Goal: Information Seeking & Learning: Learn about a topic

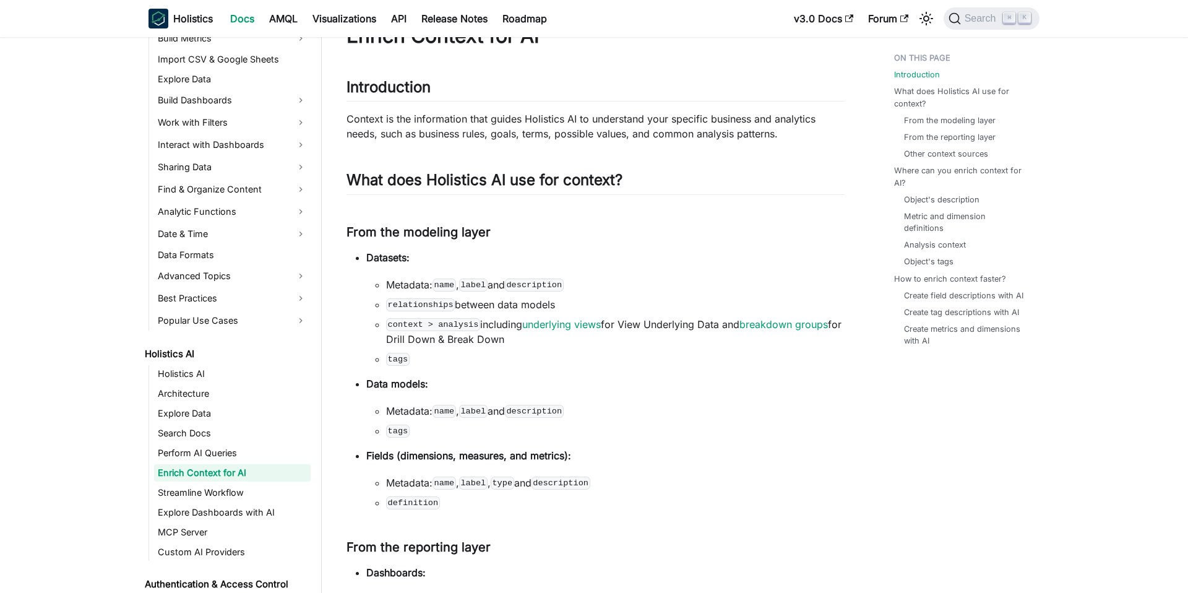
scroll to position [72, 0]
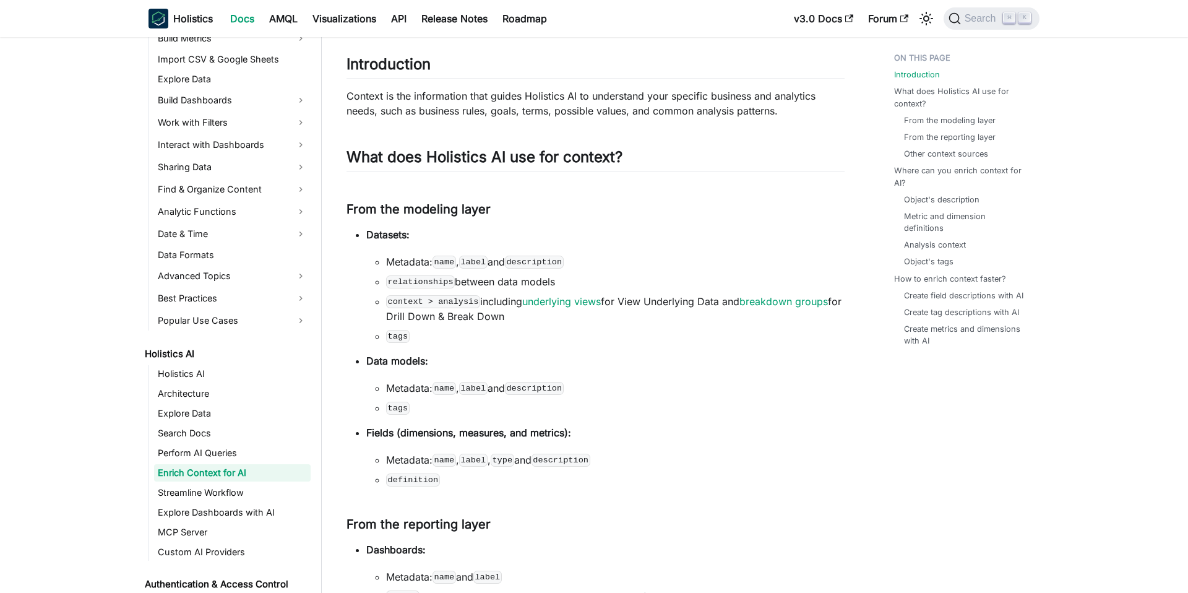
click at [388, 257] on li "Metadata: name , label and description" at bounding box center [615, 261] width 458 height 15
click at [429, 268] on li "Metadata: name , label and description" at bounding box center [615, 261] width 458 height 15
click at [481, 279] on li "relationships between data models" at bounding box center [615, 281] width 458 height 15
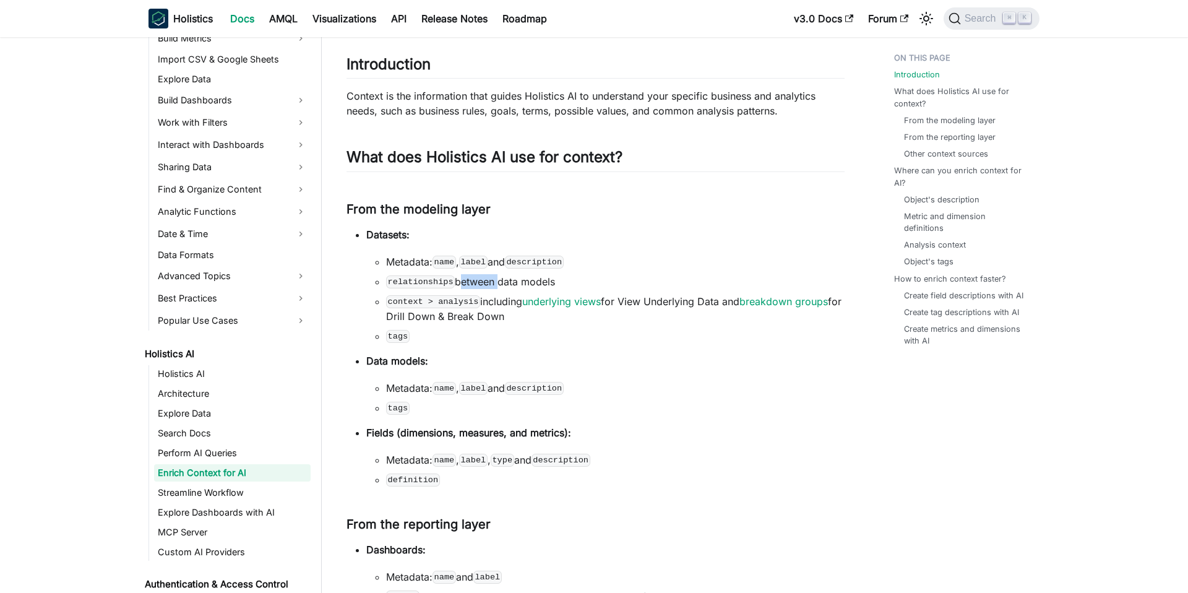
click at [481, 279] on li "relationships between data models" at bounding box center [615, 281] width 458 height 15
click at [500, 291] on ul "Metadata: name , label and description relationships between data models contex…" at bounding box center [605, 298] width 478 height 89
click at [505, 316] on li "context > analysis including underlying views for View Underlying Data and brea…" at bounding box center [615, 309] width 458 height 30
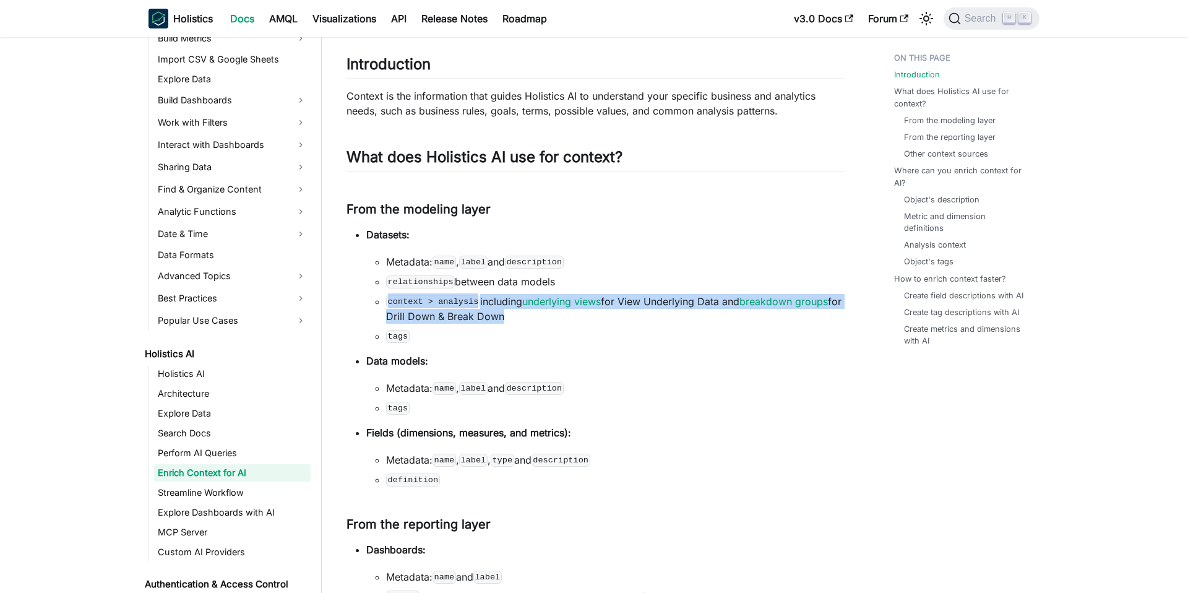
click at [505, 316] on li "context > analysis including underlying views for View Underlying Data and brea…" at bounding box center [615, 309] width 458 height 30
click at [515, 316] on li "context > analysis including underlying views for View Underlying Data and brea…" at bounding box center [615, 309] width 458 height 30
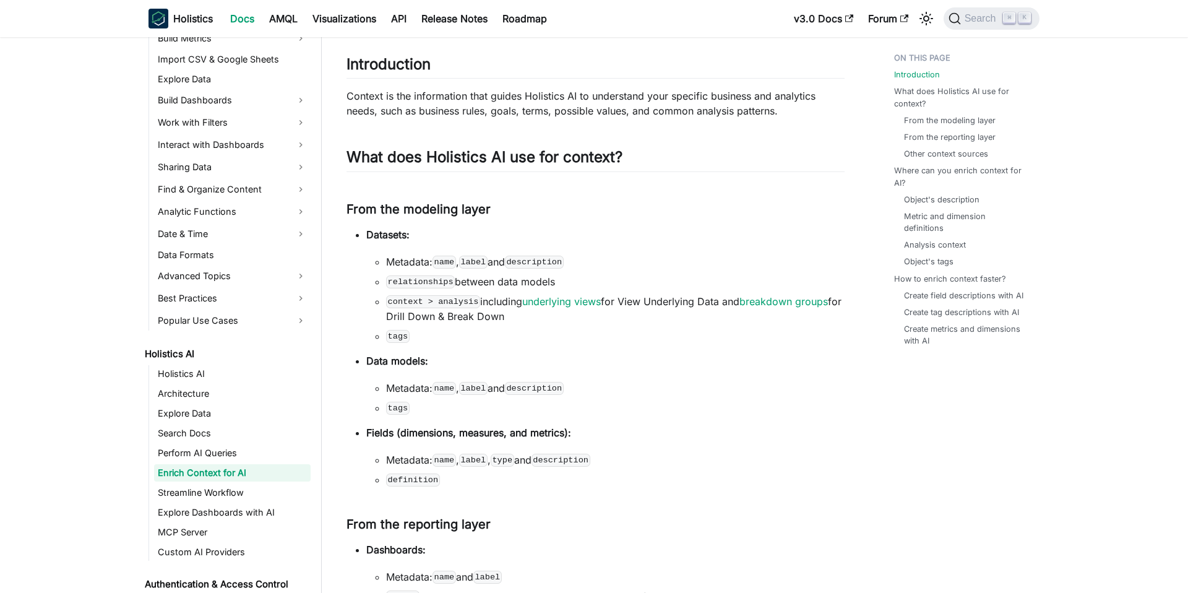
drag, startPoint x: 521, startPoint y: 315, endPoint x: 428, endPoint y: 406, distance: 129.5
click at [429, 405] on ul "Datasets: Metadata: name , label and description relationships between data mod…" at bounding box center [595, 357] width 498 height 260
click at [428, 406] on li "tags" at bounding box center [615, 407] width 458 height 15
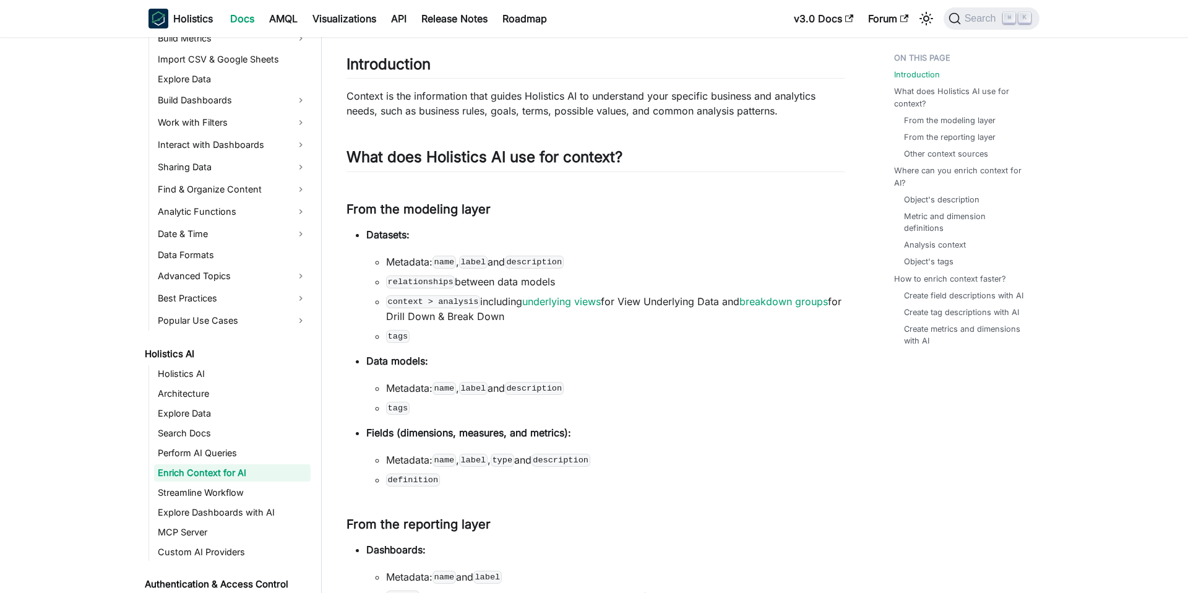
click at [426, 388] on li "Metadata: name , label and description" at bounding box center [615, 387] width 458 height 15
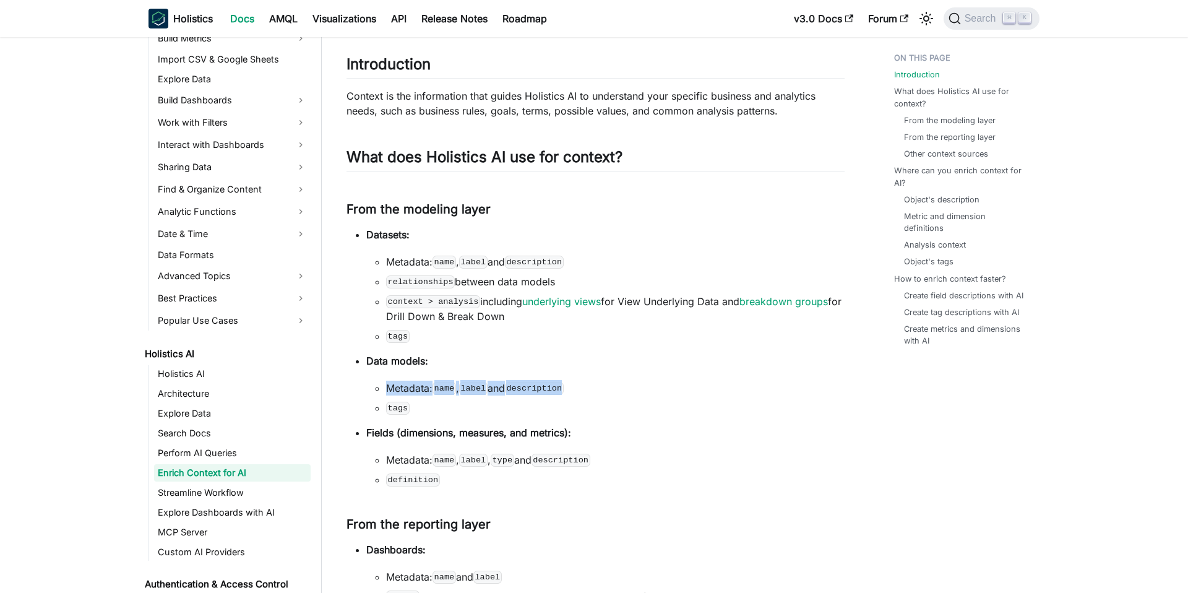
click at [426, 388] on li "Metadata: name , label and description" at bounding box center [615, 387] width 458 height 15
click at [437, 414] on ul "Datasets: Metadata: name , label and description relationships between data mod…" at bounding box center [595, 357] width 498 height 260
click at [432, 432] on strong "Fields (dimensions, measures, and metrics):" at bounding box center [468, 432] width 205 height 12
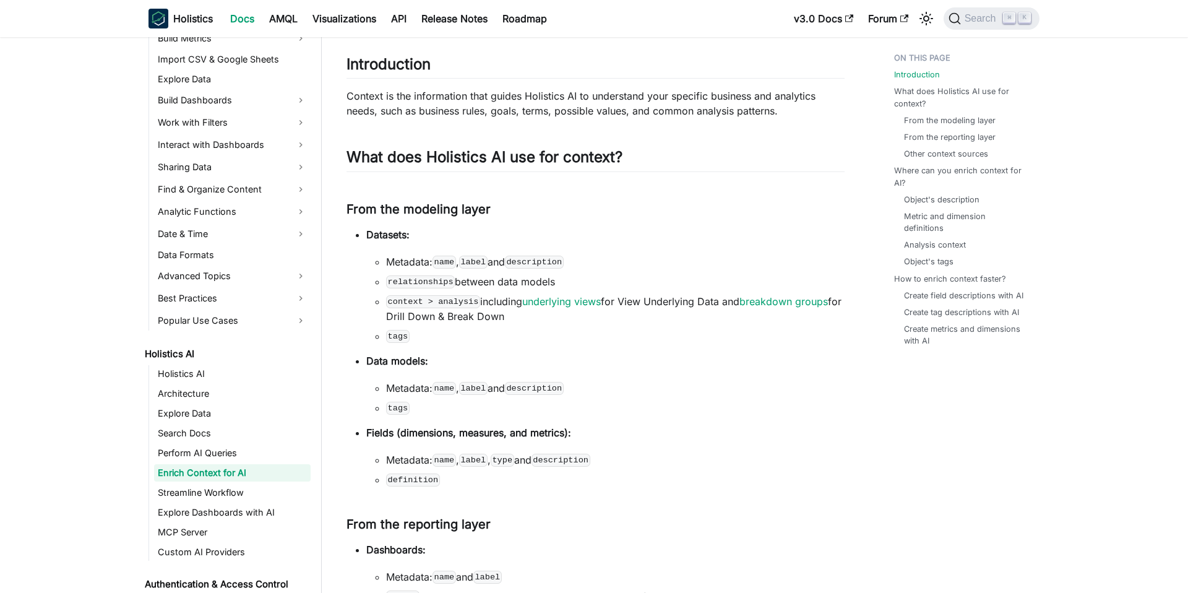
click at [443, 459] on code "name" at bounding box center [444, 459] width 24 height 12
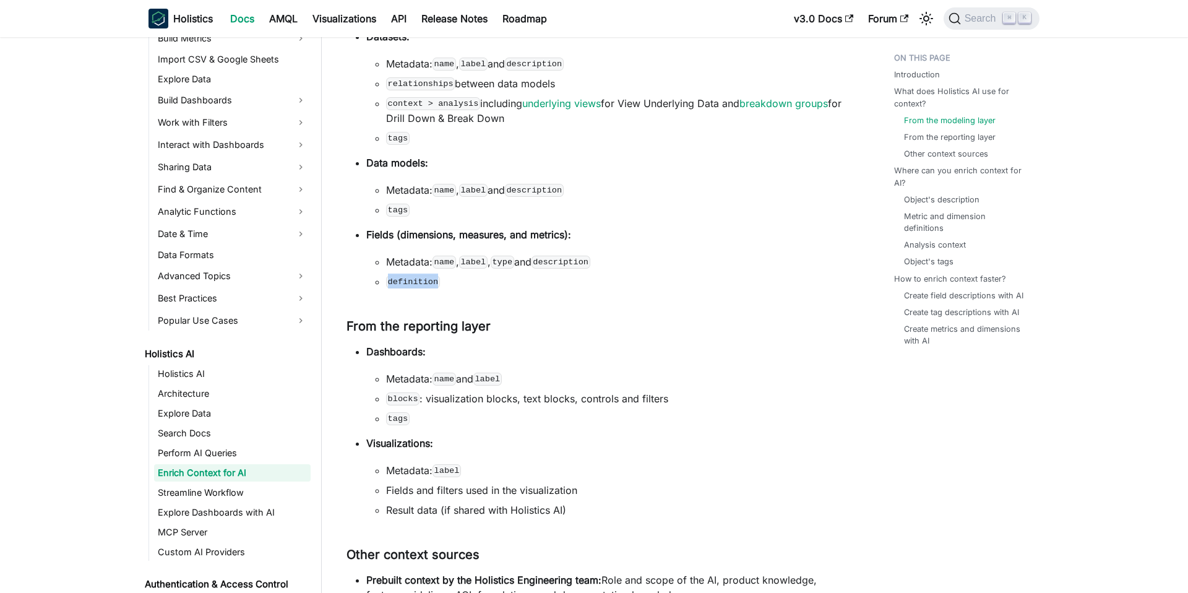
drag, startPoint x: 463, startPoint y: 484, endPoint x: 384, endPoint y: 275, distance: 223.4
click at [384, 275] on ul "Metadata: name , label , type and description definition" at bounding box center [605, 271] width 478 height 35
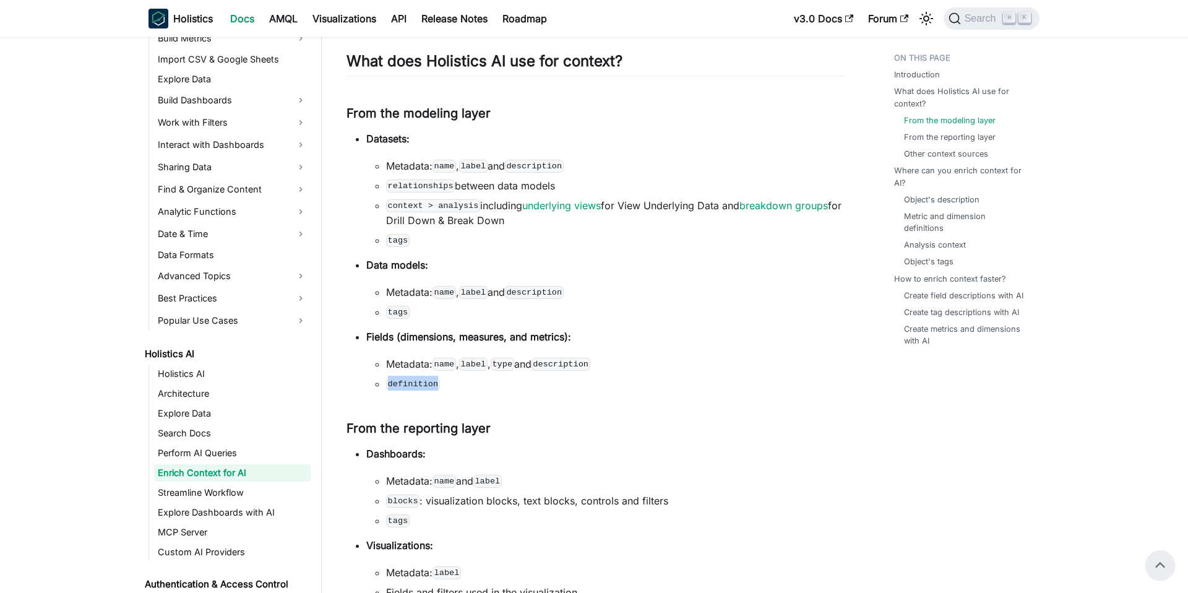
scroll to position [116, 0]
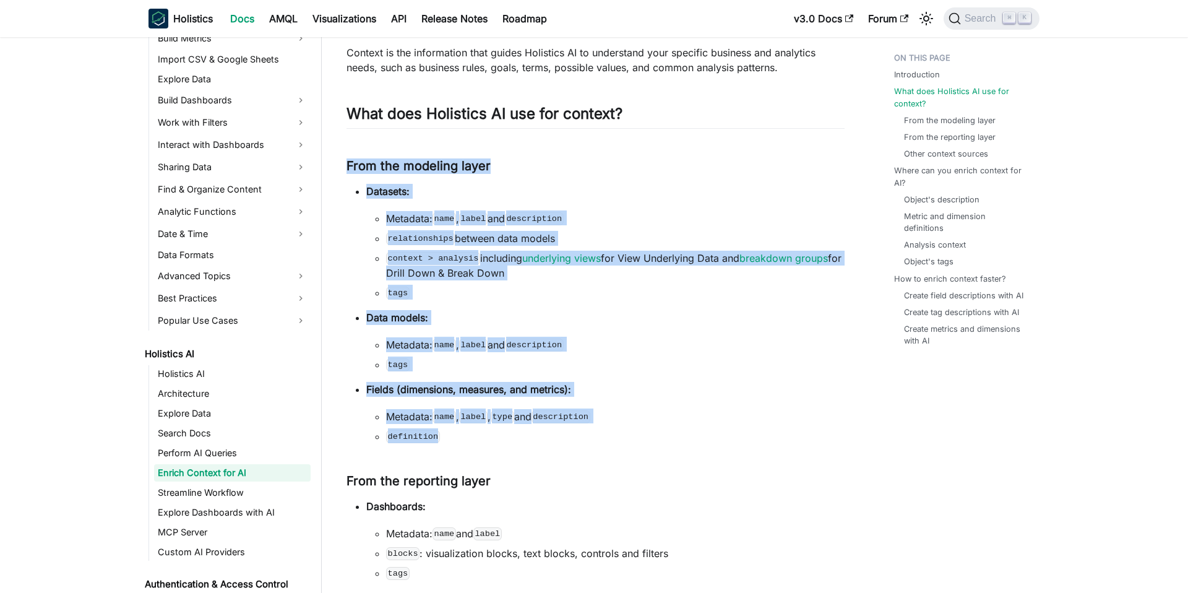
drag, startPoint x: 344, startPoint y: 157, endPoint x: 510, endPoint y: 434, distance: 323.3
click at [510, 434] on li "definition" at bounding box center [615, 436] width 458 height 15
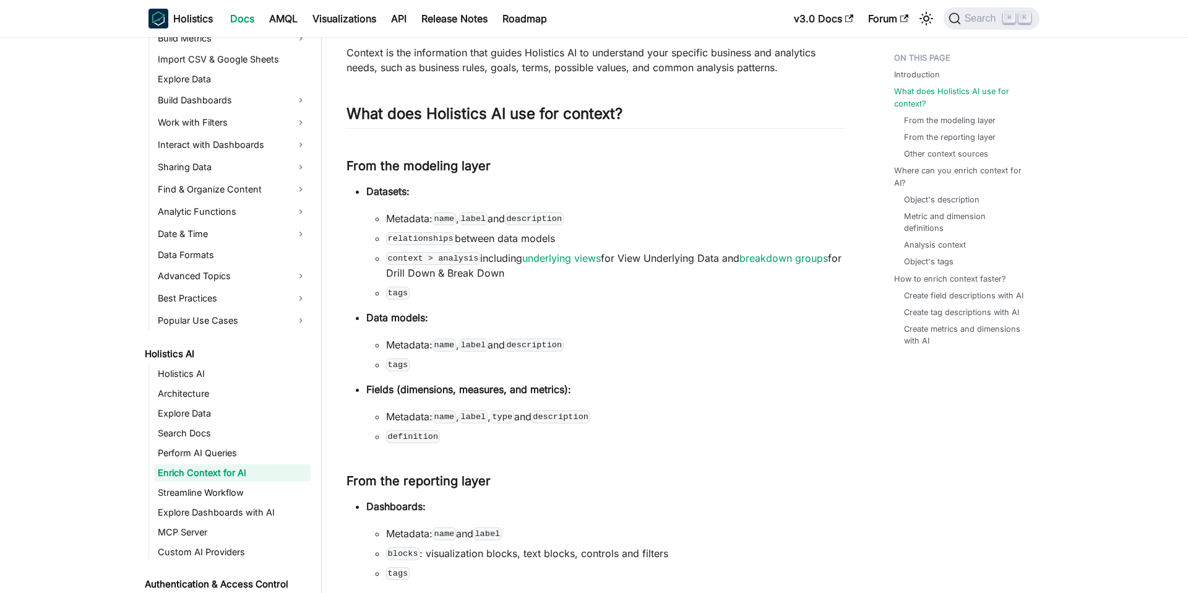
drag, startPoint x: 510, startPoint y: 442, endPoint x: 528, endPoint y: 431, distance: 21.1
click at [529, 431] on li "definition" at bounding box center [615, 436] width 458 height 15
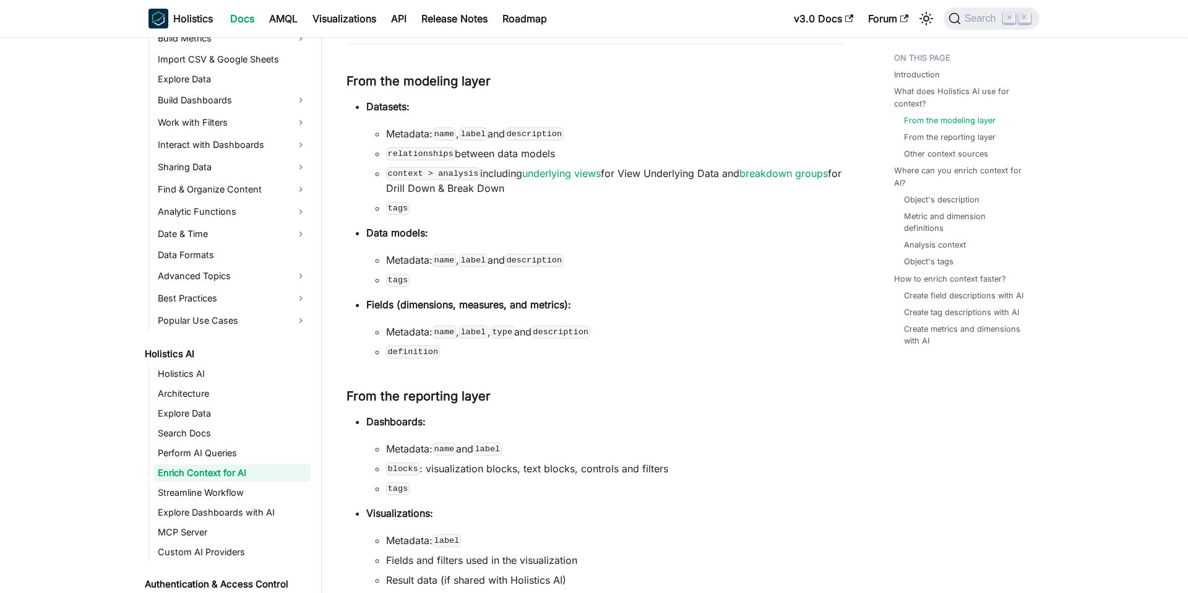
scroll to position [273, 0]
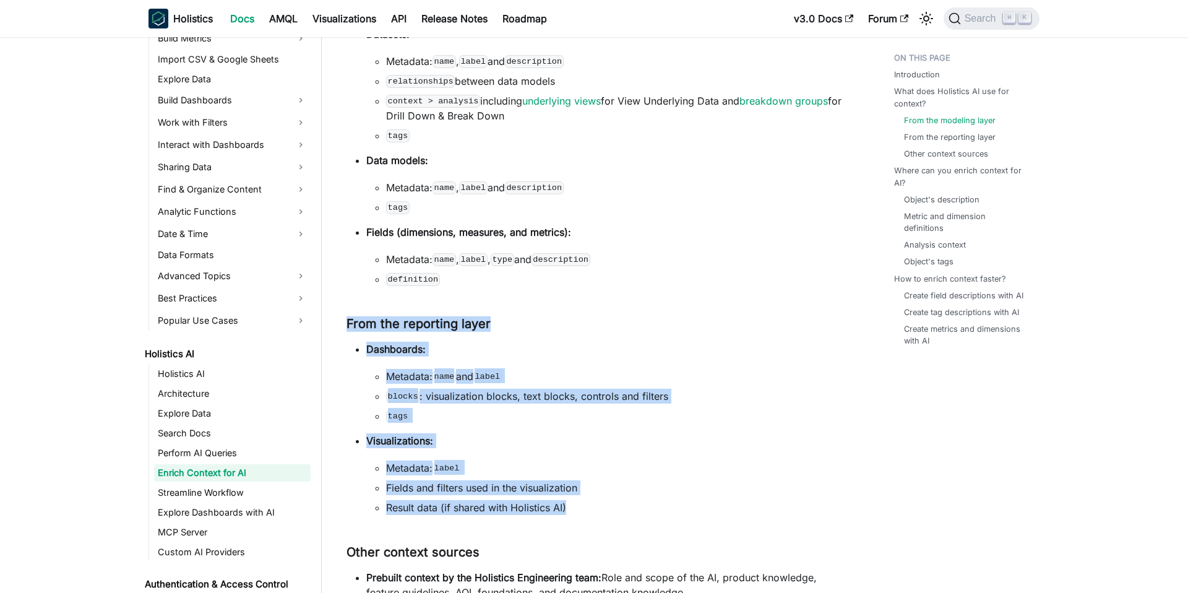
drag, startPoint x: 576, startPoint y: 512, endPoint x: 345, endPoint y: 313, distance: 305.3
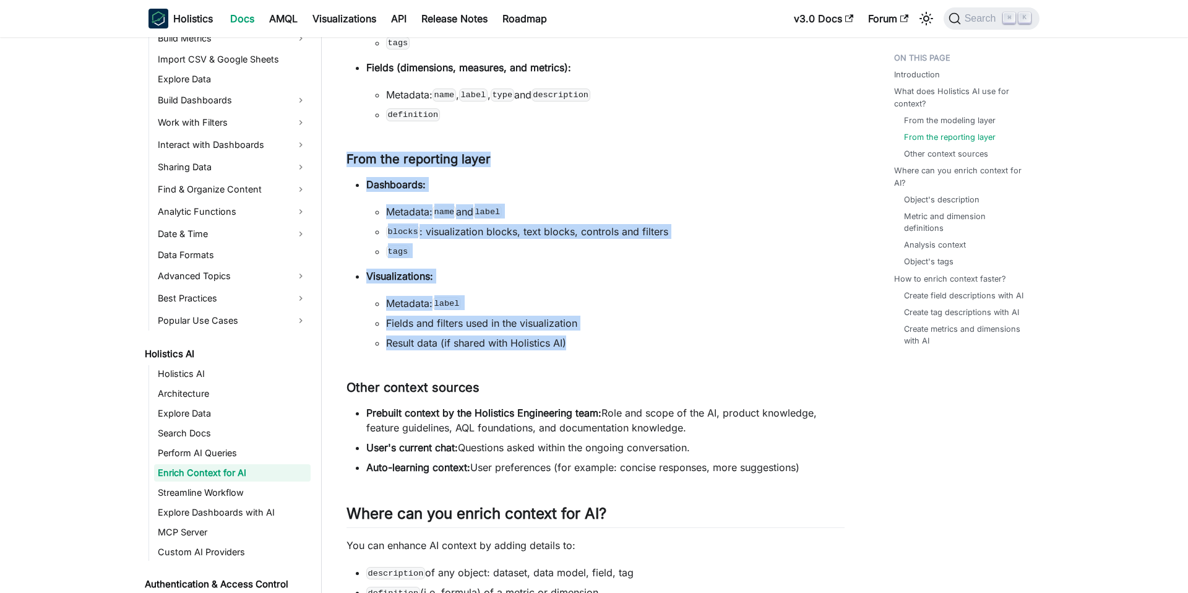
scroll to position [454, 0]
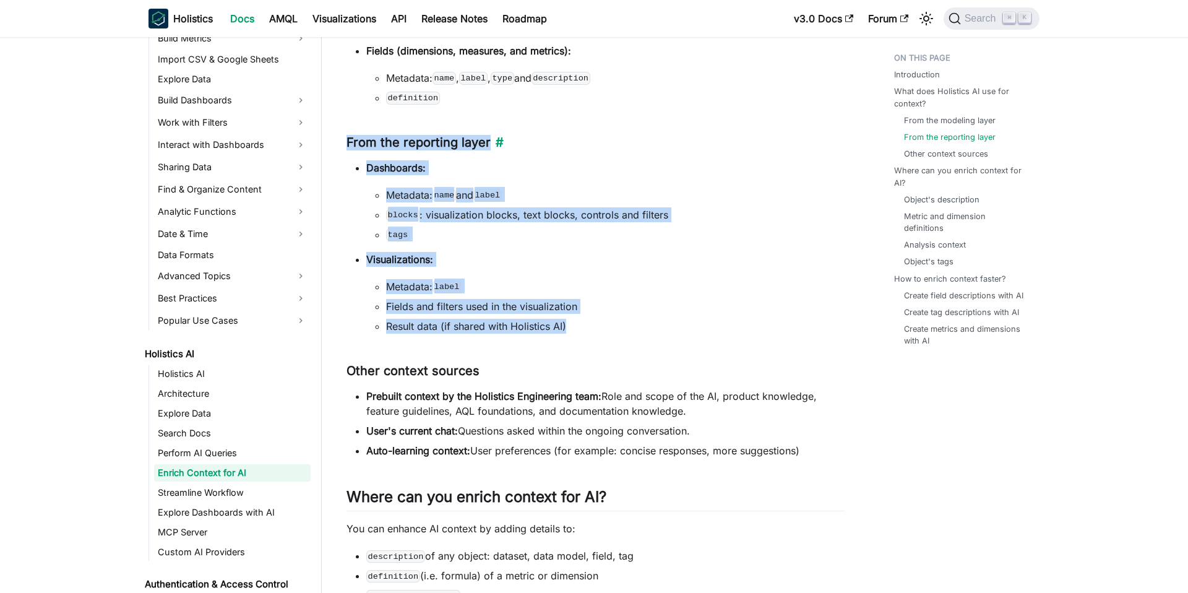
drag, startPoint x: 813, startPoint y: 457, endPoint x: 351, endPoint y: 147, distance: 556.4
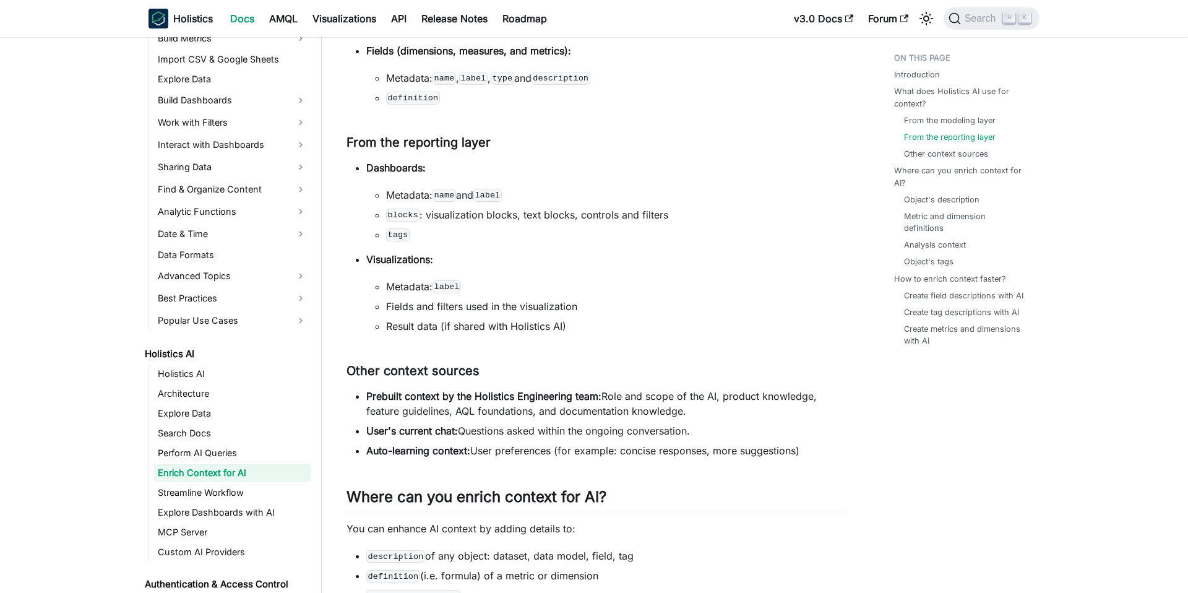
click at [406, 236] on code "tags" at bounding box center [398, 234] width 24 height 12
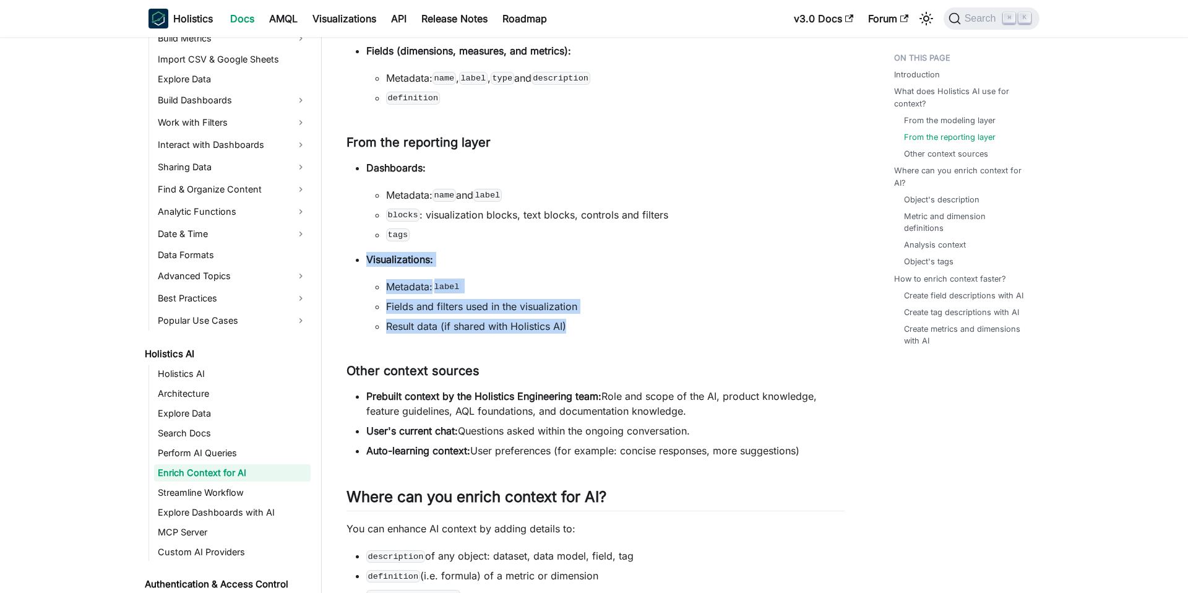
drag, startPoint x: 420, startPoint y: 234, endPoint x: 567, endPoint y: 324, distance: 171.9
click at [567, 324] on ul "Dashboards: Metadata: name and label blocks : visualization blocks, text blocks…" at bounding box center [595, 246] width 498 height 173
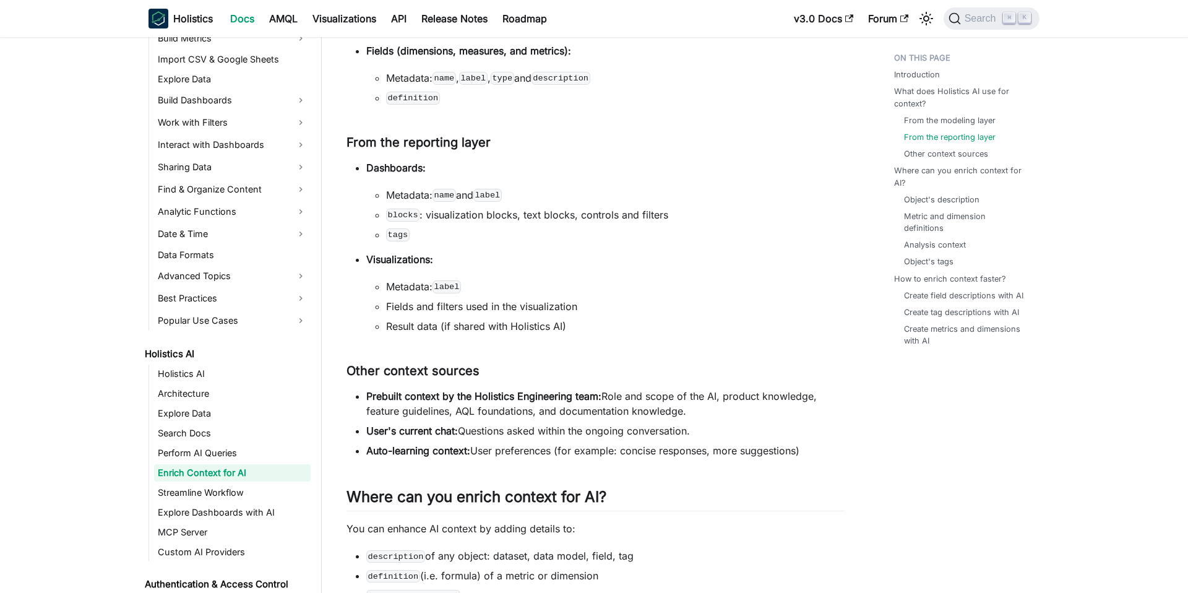
click at [574, 327] on li "Result data (if shared with Holistics AI)" at bounding box center [615, 326] width 458 height 15
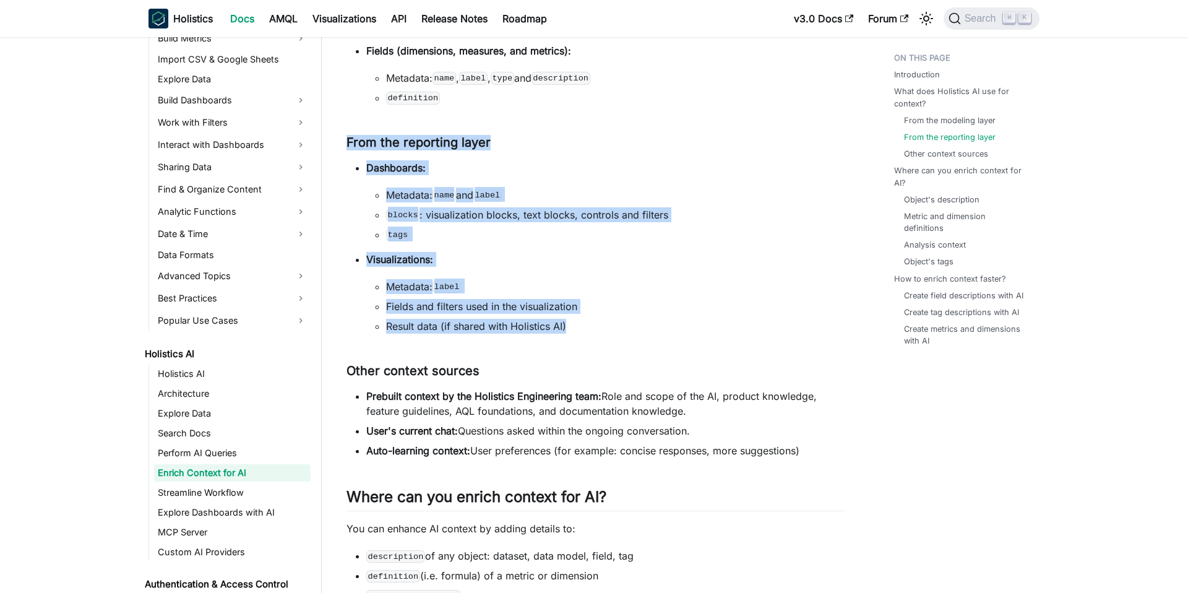
drag, startPoint x: 575, startPoint y: 327, endPoint x: 374, endPoint y: 132, distance: 280.4
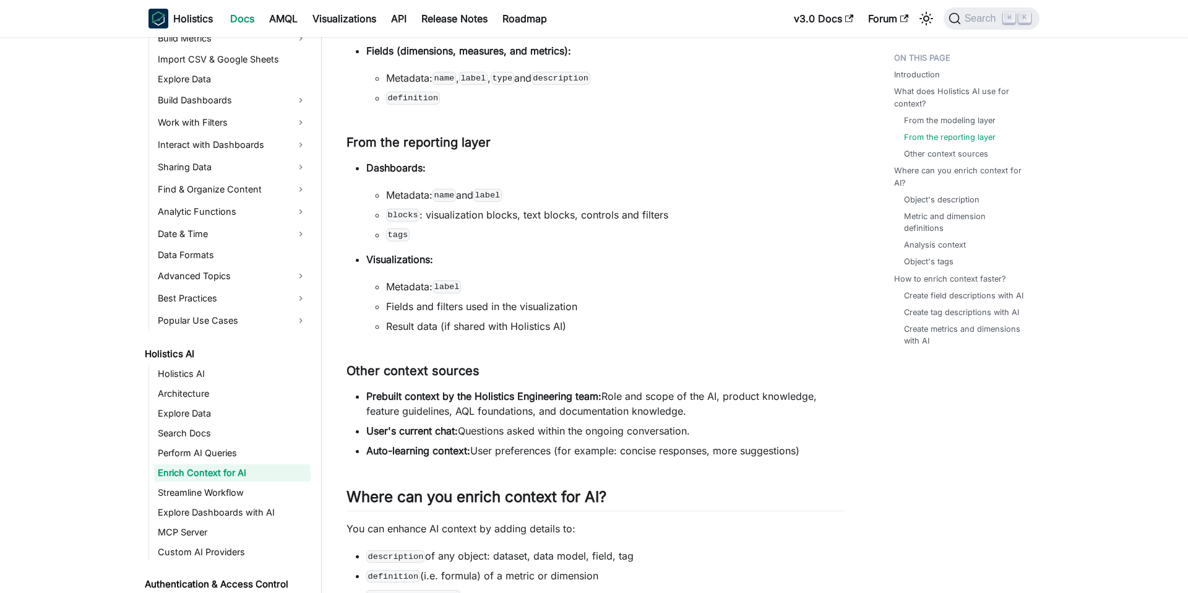
click at [425, 221] on li "blocks : visualization blocks, text blocks, controls and filters" at bounding box center [615, 214] width 458 height 15
drag, startPoint x: 442, startPoint y: 242, endPoint x: 456, endPoint y: 242, distance: 13.6
click at [457, 242] on ul "Dashboards: Metadata: name and label blocks : visualization blocks, text blocks…" at bounding box center [595, 246] width 498 height 173
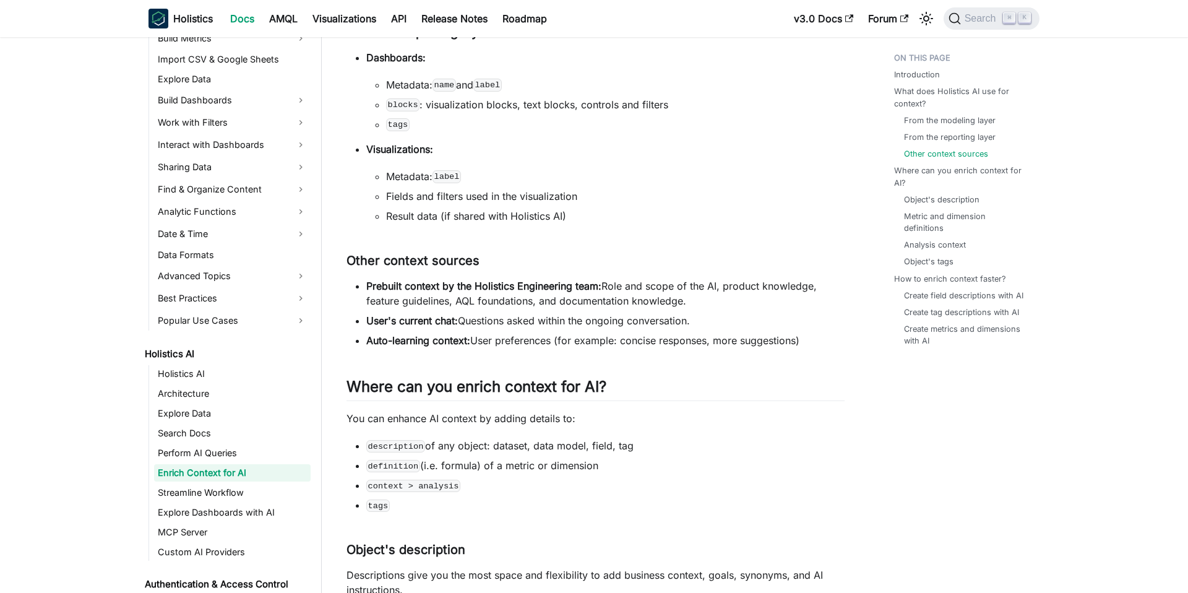
scroll to position [565, 0]
click at [359, 412] on p "You can enhance AI context by adding details to:" at bounding box center [595, 417] width 498 height 15
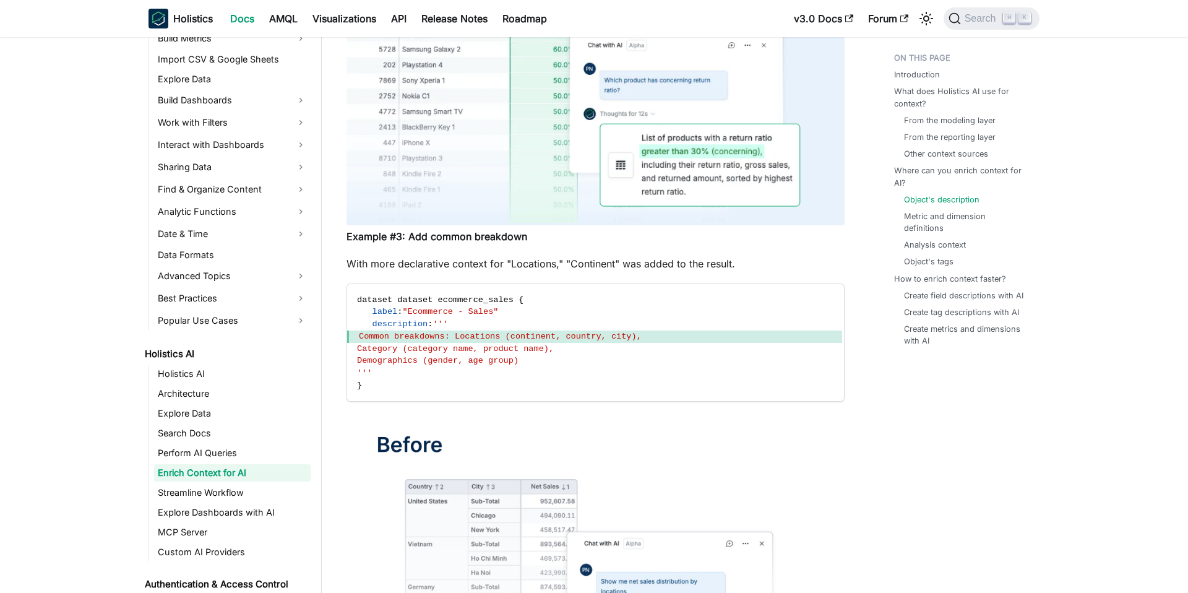
scroll to position [2525, 0]
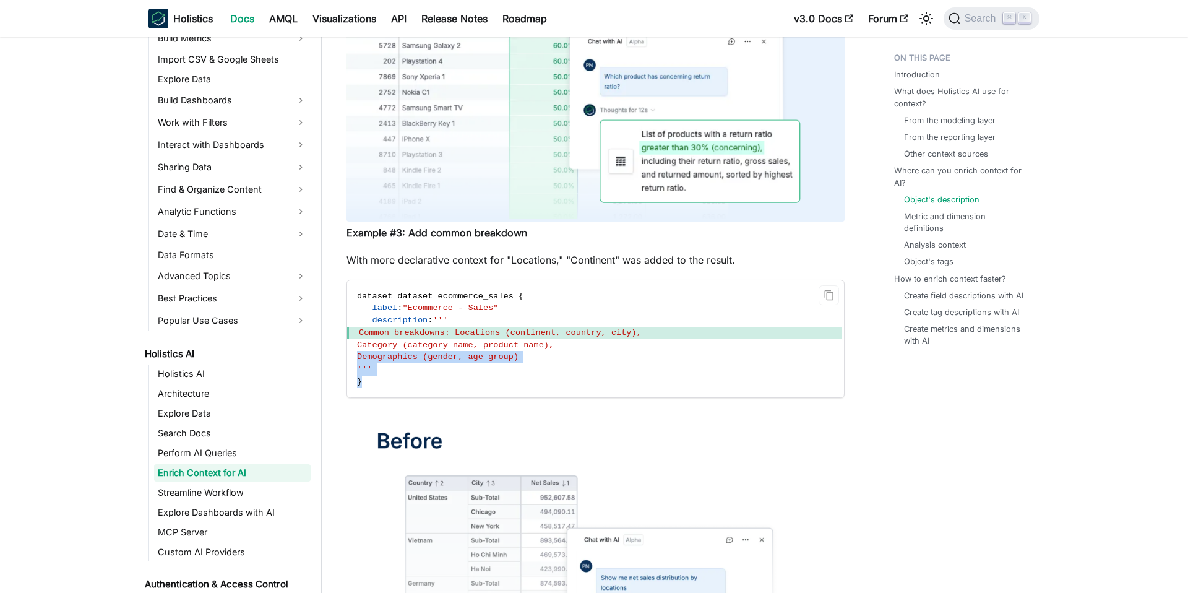
drag, startPoint x: 551, startPoint y: 358, endPoint x: 449, endPoint y: 380, distance: 104.5
click at [450, 381] on code "dataset dataset ecommerce_sales { label : "Ecommerce - Sales" description : '''…" at bounding box center [594, 339] width 495 height 118
click at [449, 380] on code "dataset dataset ecommerce_sales { label : "Ecommerce - Sales" description : '''…" at bounding box center [594, 339] width 495 height 118
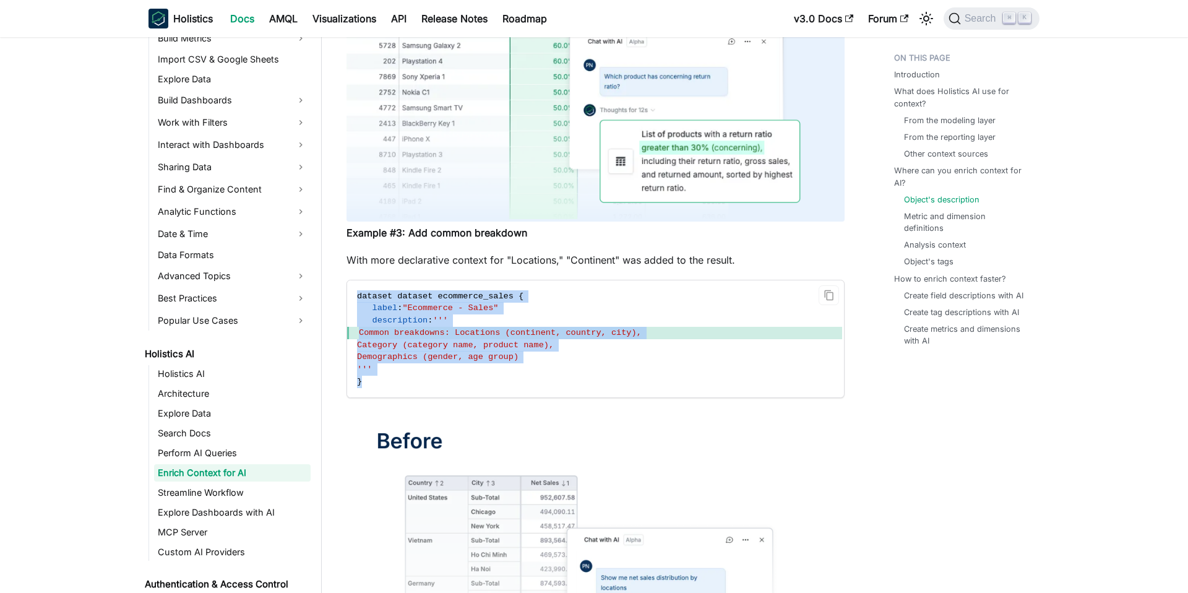
drag, startPoint x: 460, startPoint y: 387, endPoint x: 351, endPoint y: 298, distance: 141.2
click at [351, 298] on code "dataset dataset ecommerce_sales { label : "Ecommerce - Sales" description : '''…" at bounding box center [594, 339] width 495 height 118
click at [440, 393] on code "dataset dataset ecommerce_sales { label : "Ecommerce - Sales" description : '''…" at bounding box center [594, 339] width 495 height 118
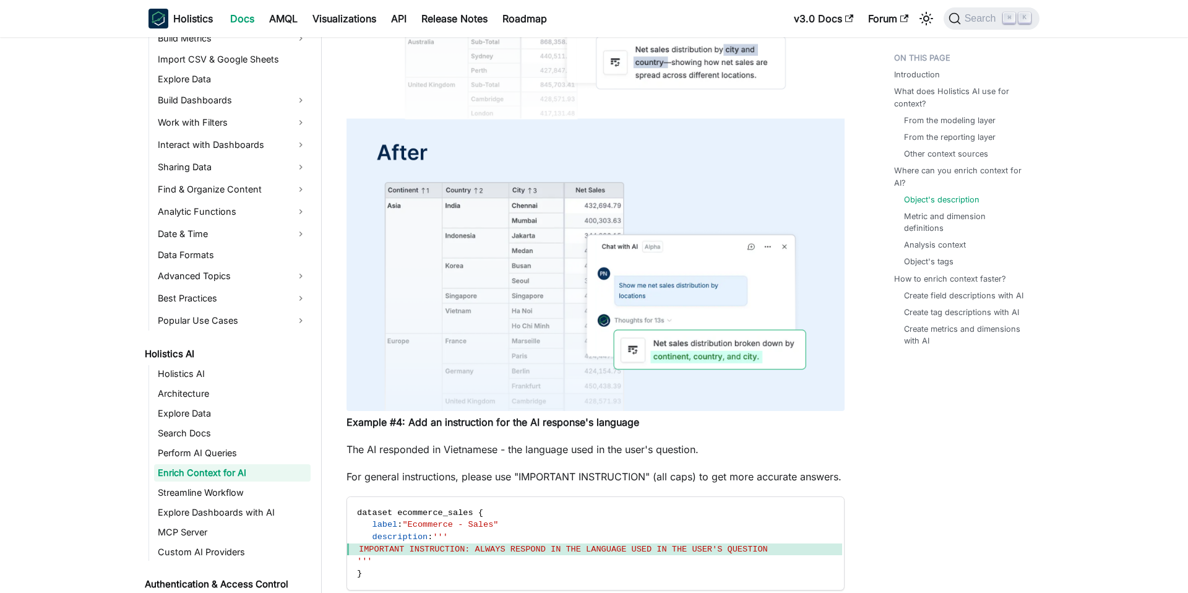
scroll to position [3133, 0]
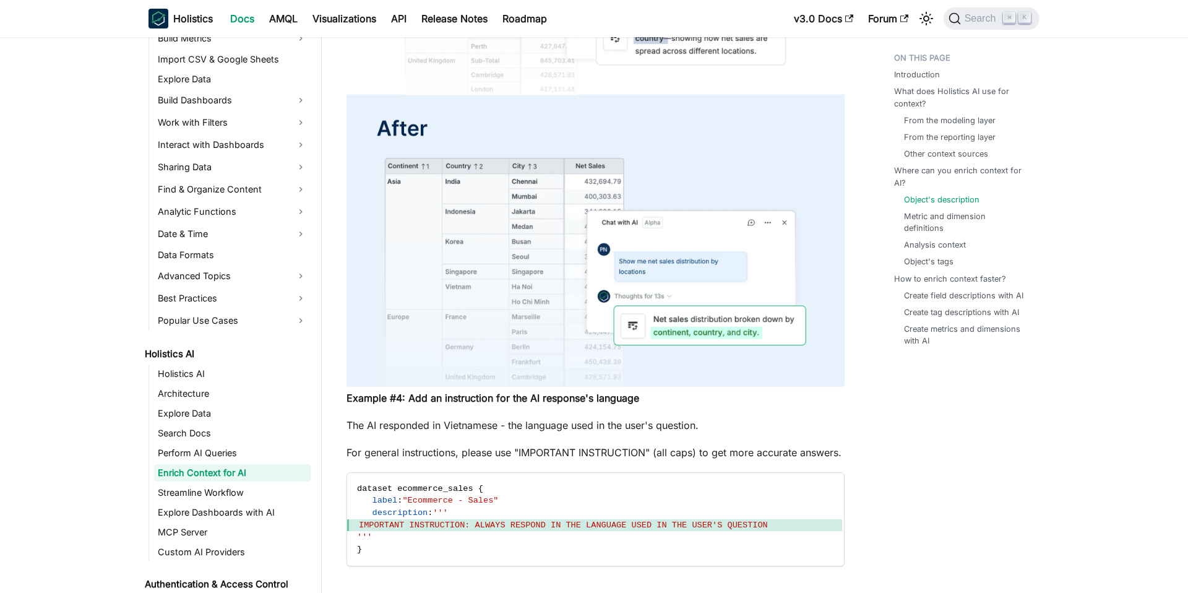
click at [572, 454] on p "For general instructions, please use "IMPORTANT INSTRUCTION" (all caps) to get …" at bounding box center [595, 452] width 498 height 15
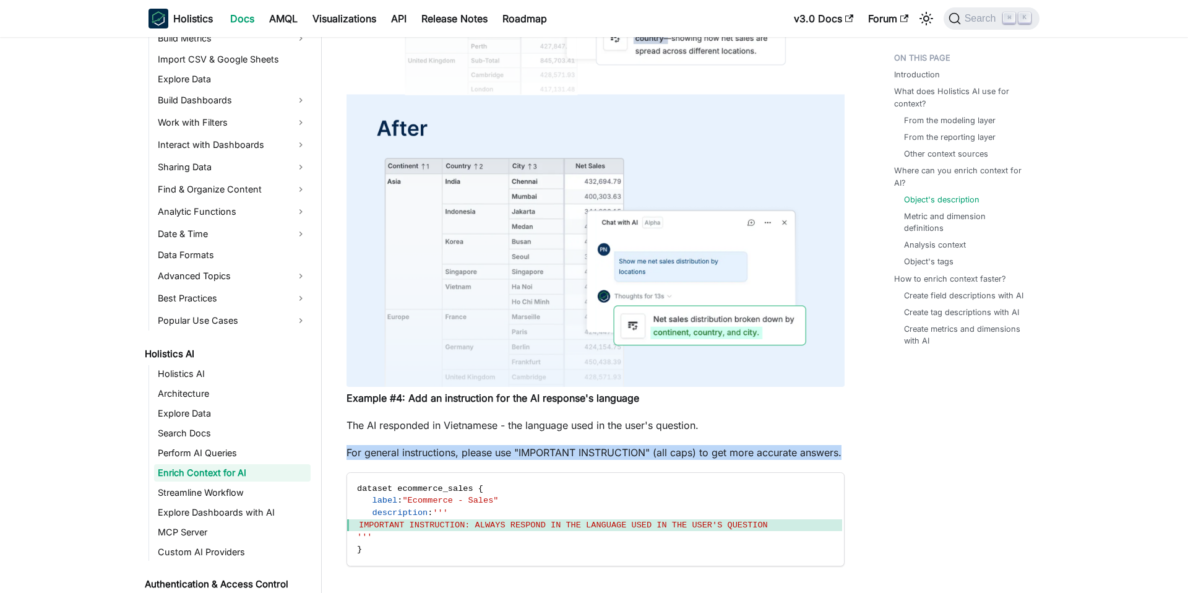
click at [572, 454] on p "For general instructions, please use "IMPORTANT INSTRUCTION" (all caps) to get …" at bounding box center [595, 452] width 498 height 15
click at [581, 460] on p "For general instructions, please use "IMPORTANT INSTRUCTION" (all caps) to get …" at bounding box center [595, 452] width 498 height 15
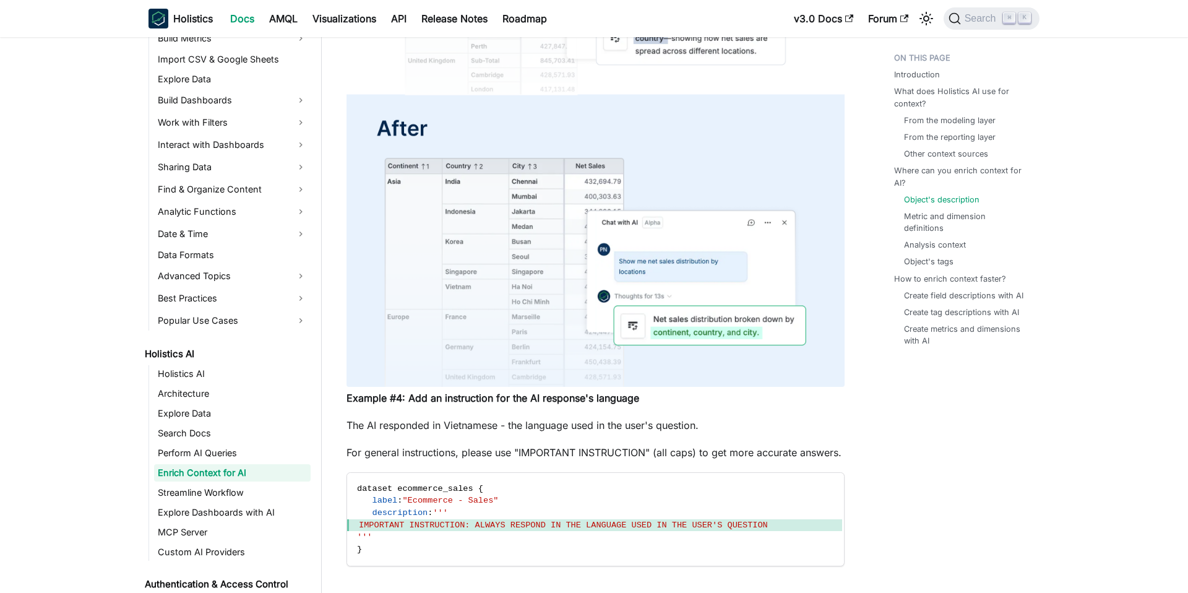
drag, startPoint x: 603, startPoint y: 474, endPoint x: 486, endPoint y: 467, distance: 117.8
click at [486, 460] on p "For general instructions, please use "IMPORTANT INSTRUCTION" (all caps) to get …" at bounding box center [595, 452] width 498 height 15
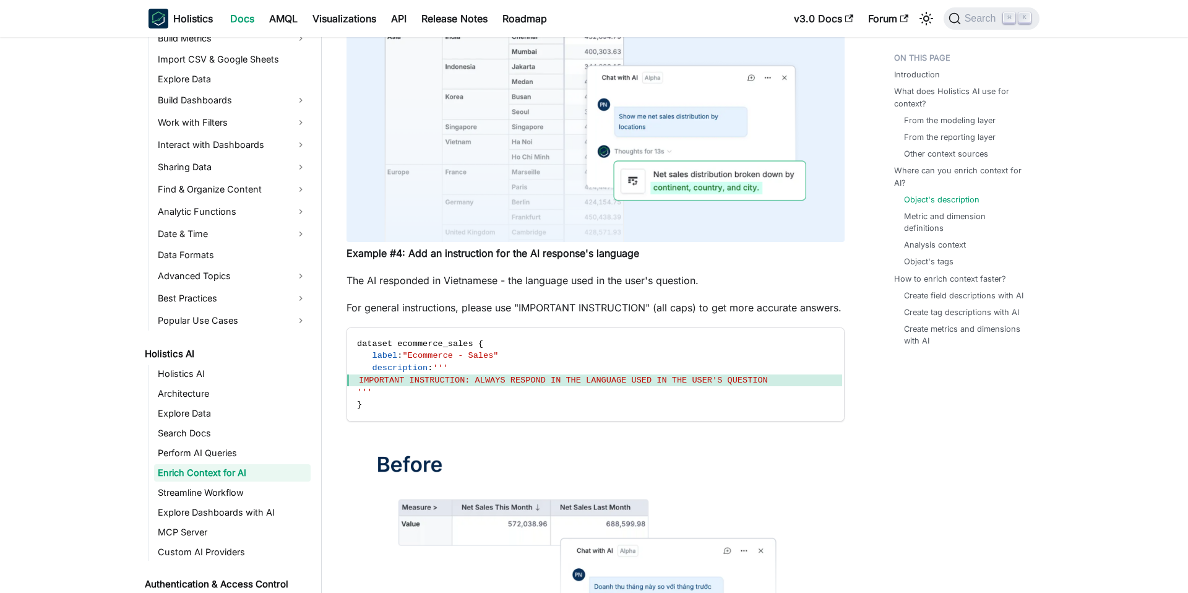
scroll to position [3298, 0]
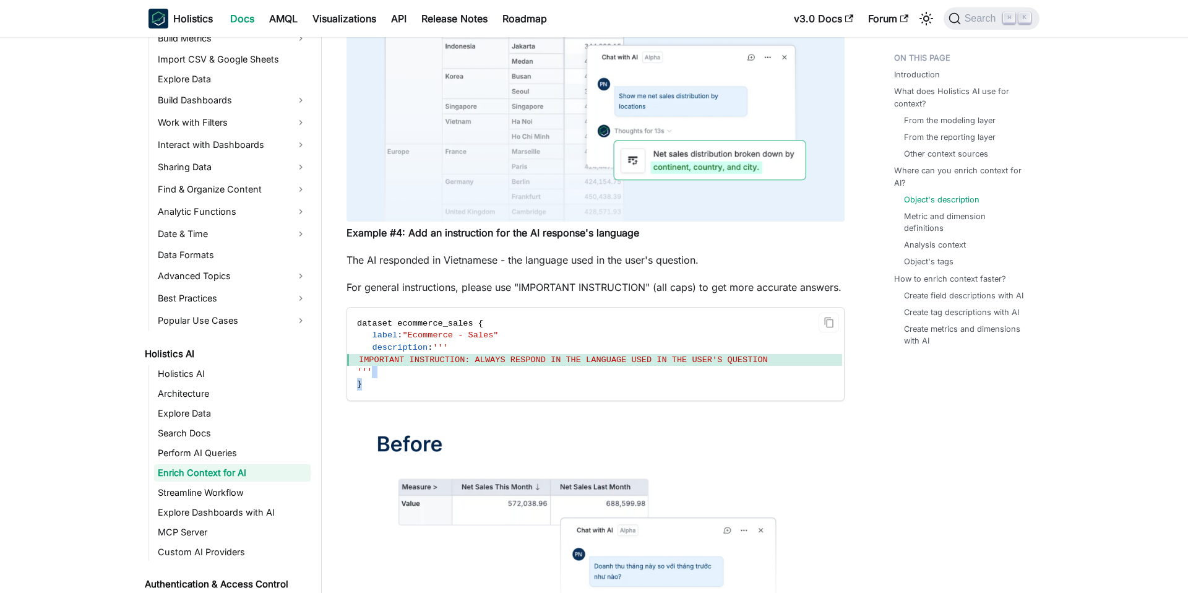
drag, startPoint x: 405, startPoint y: 401, endPoint x: 533, endPoint y: 389, distance: 128.0
click at [533, 391] on code "dataset ecommerce_sales { label : "Ecommerce - Sales" description : ''' IMPORTA…" at bounding box center [594, 353] width 495 height 93
click at [533, 364] on span "IMPORTANT INSTRUCTION: ALWAYS RESPOND IN THE LANGUAGE USED IN THE USER'S QUESTI…" at bounding box center [563, 359] width 409 height 9
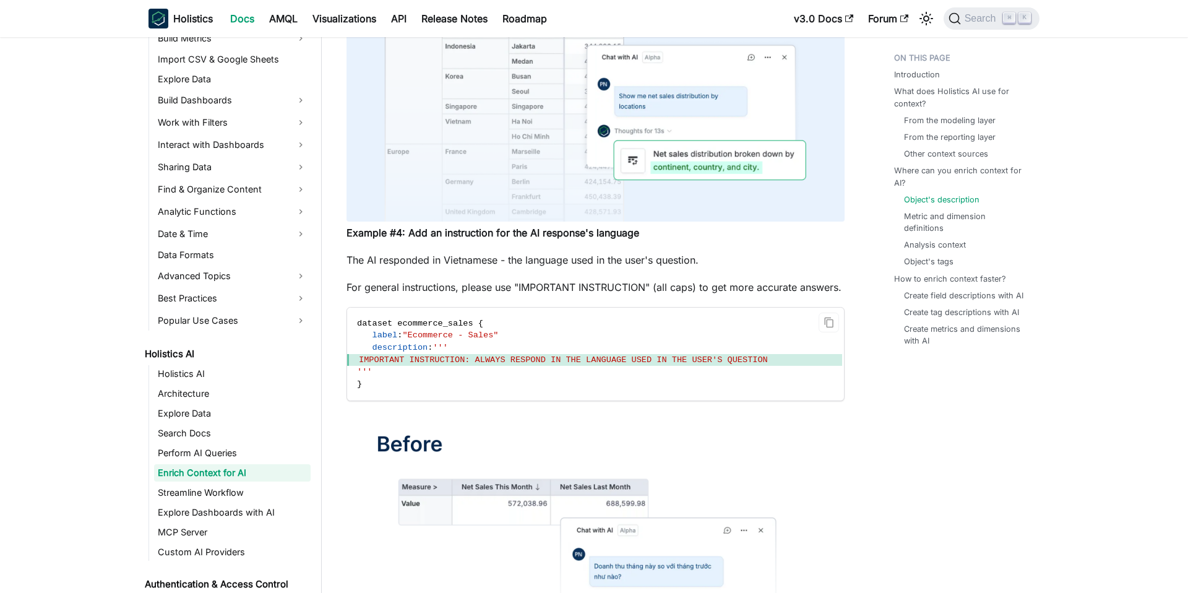
click at [536, 400] on code "dataset ecommerce_sales { label : "Ecommerce - Sales" description : ''' IMPORTA…" at bounding box center [594, 353] width 495 height 93
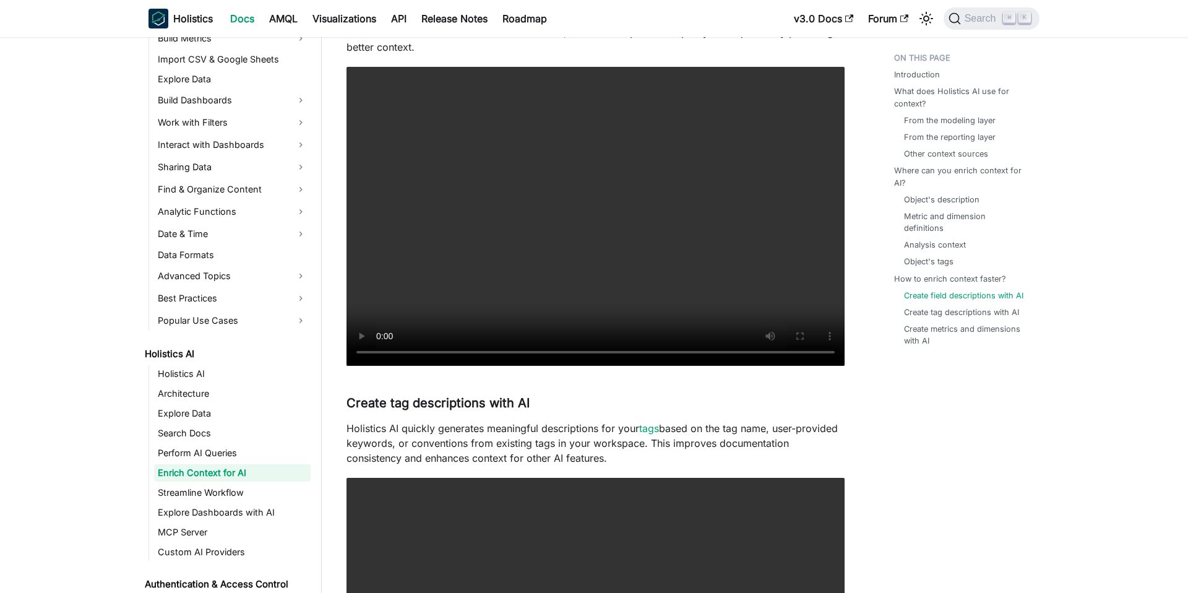
scroll to position [4928, 0]
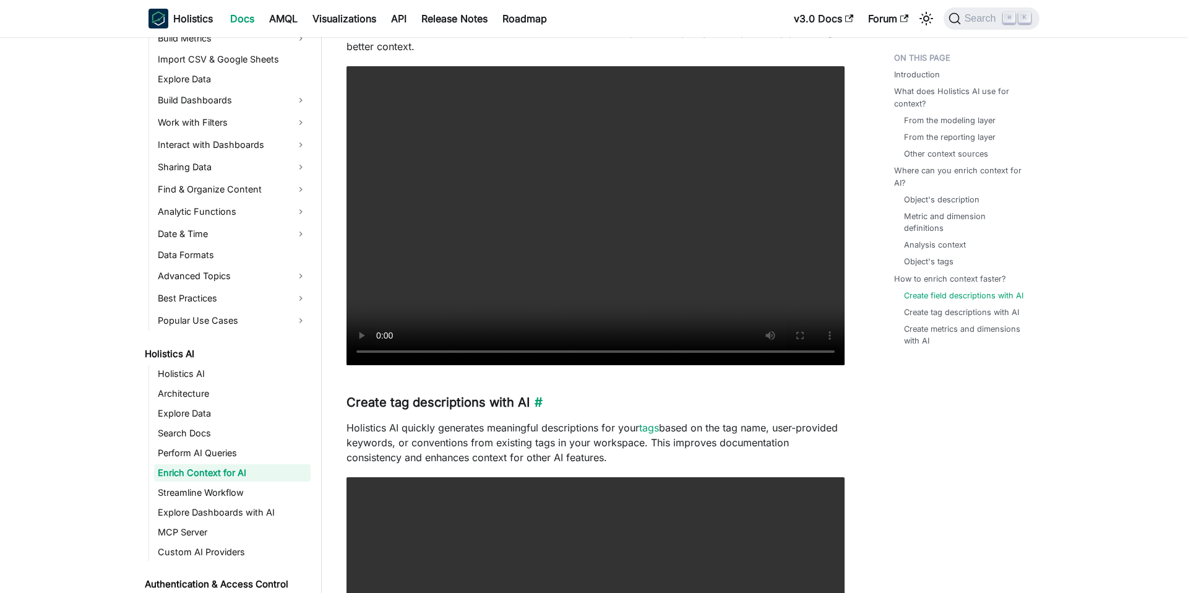
click at [505, 410] on h3 "Create tag descriptions with AI ​" at bounding box center [595, 402] width 498 height 15
click at [528, 465] on p "Holistics AI quickly generates meaningful descriptions for your tags based on t…" at bounding box center [595, 442] width 498 height 45
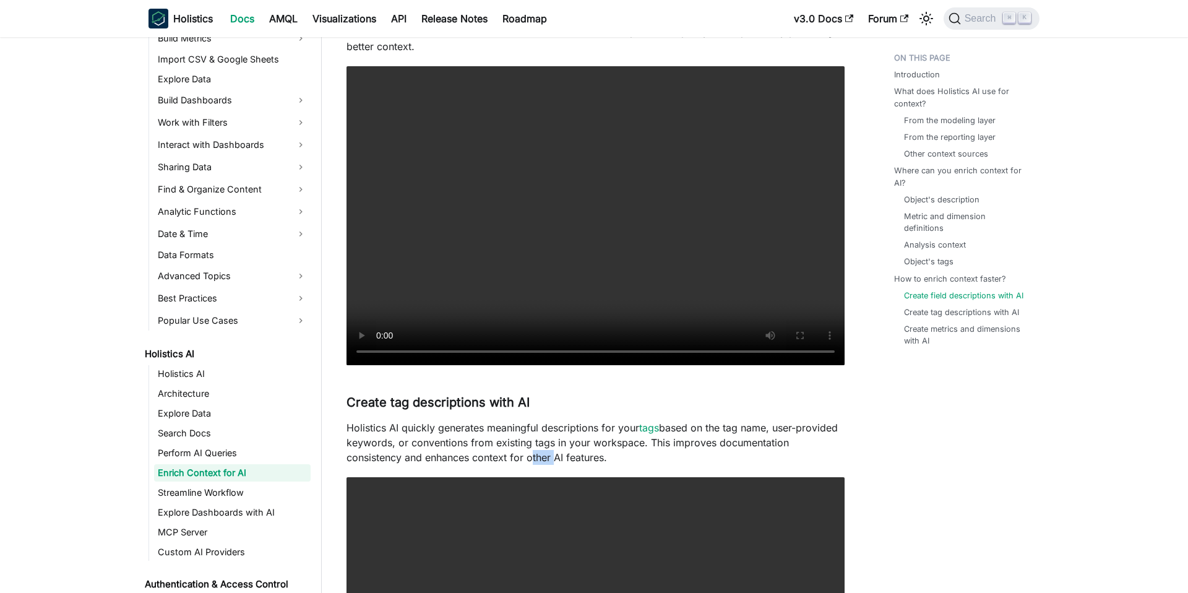
click at [528, 465] on p "Holistics AI quickly generates meaningful descriptions for your tags based on t…" at bounding box center [595, 442] width 498 height 45
click at [585, 465] on p "Holistics AI quickly generates meaningful descriptions for your tags based on t…" at bounding box center [595, 442] width 498 height 45
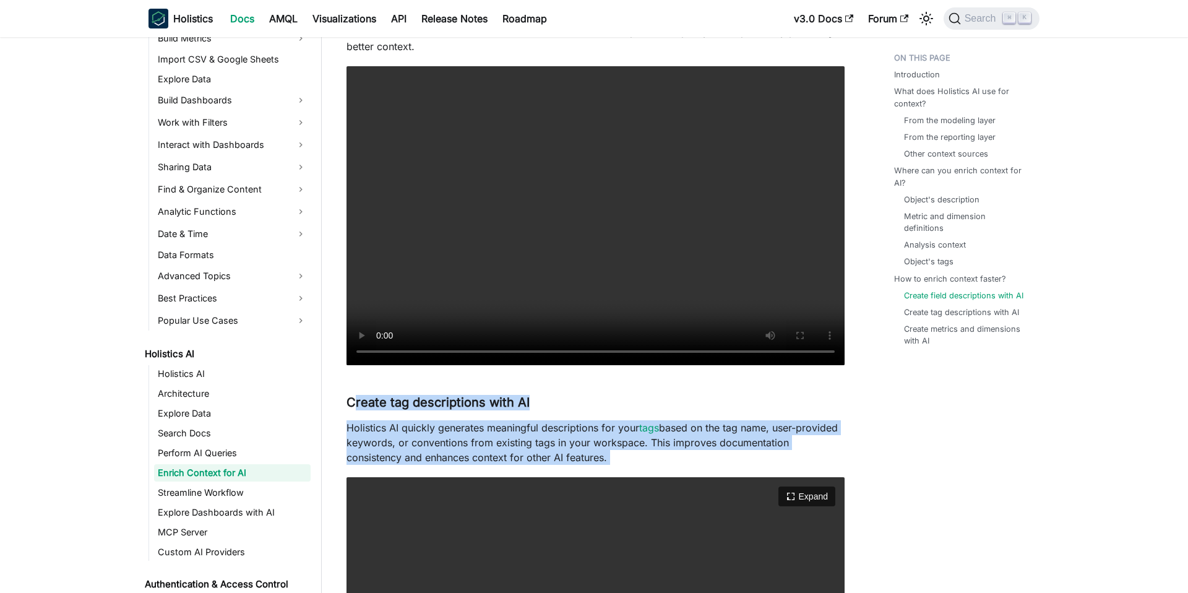
drag, startPoint x: 354, startPoint y: 419, endPoint x: 594, endPoint y: 502, distance: 253.5
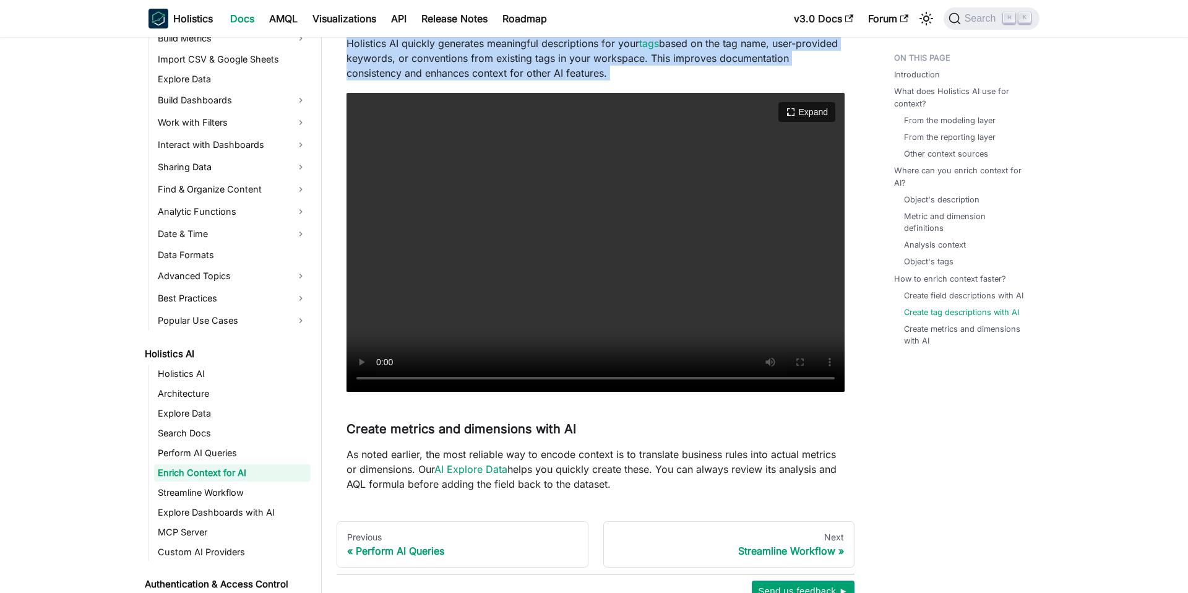
scroll to position [5326, 0]
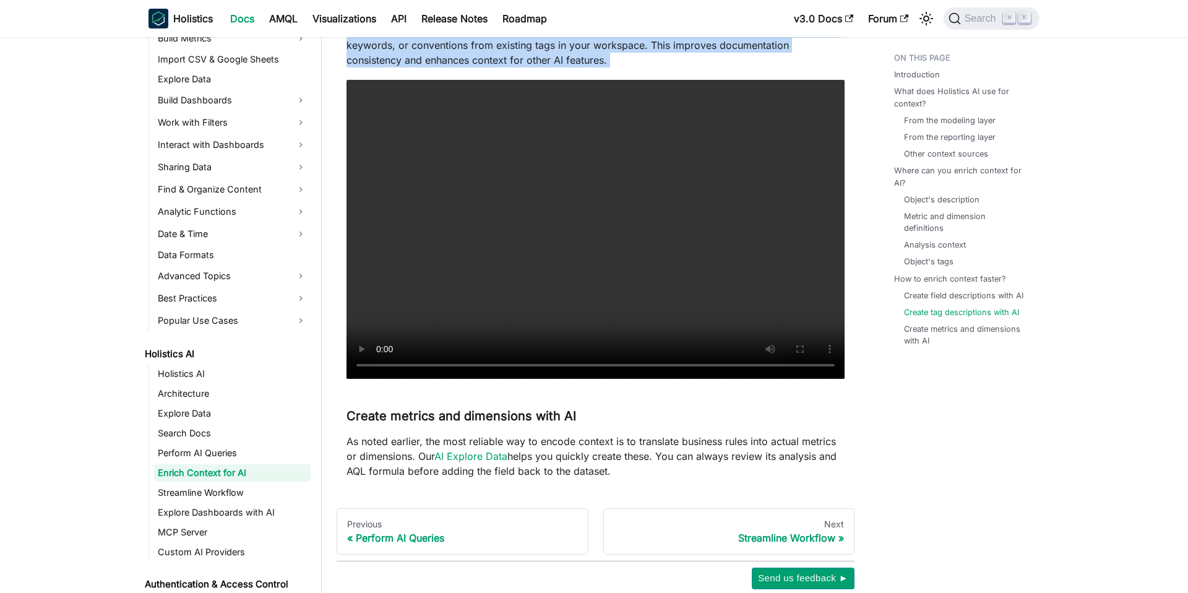
drag, startPoint x: 617, startPoint y: 491, endPoint x: 356, endPoint y: 422, distance: 270.1
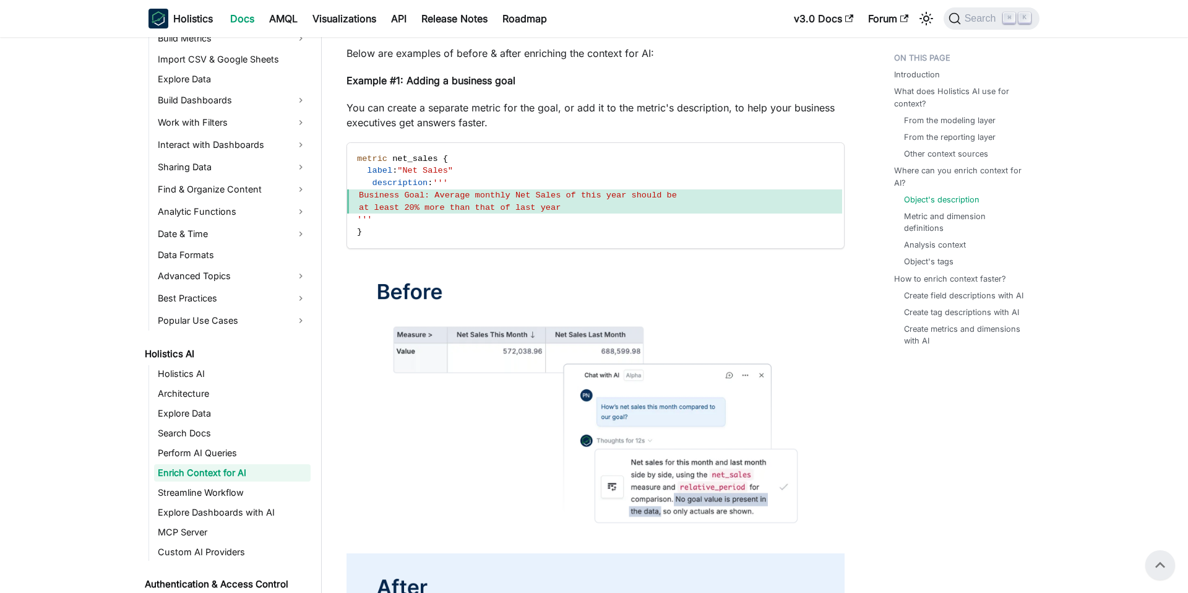
scroll to position [480, 0]
